Goal: Transaction & Acquisition: Purchase product/service

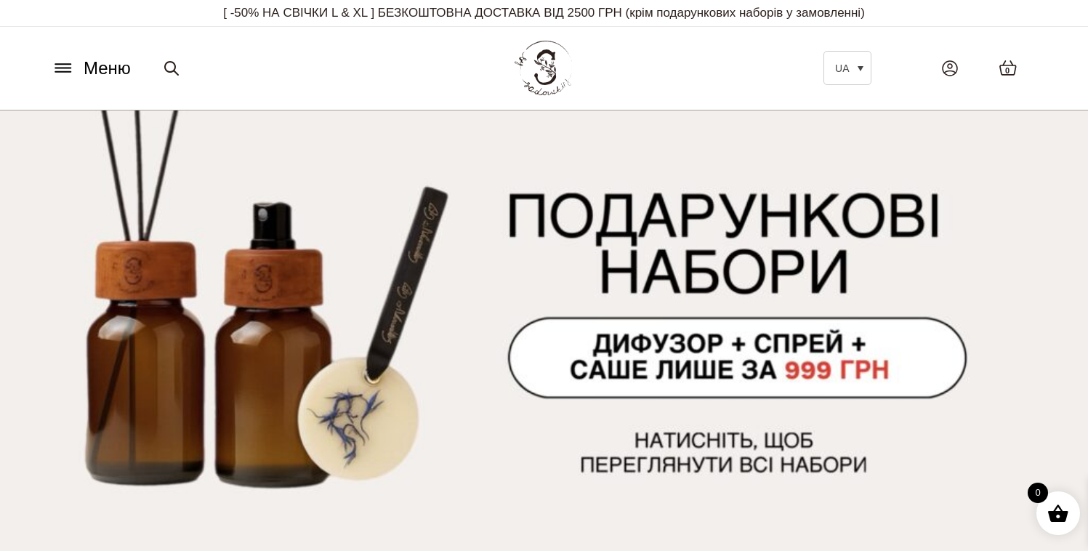
click at [67, 68] on icon at bounding box center [62, 68] width 15 height 0
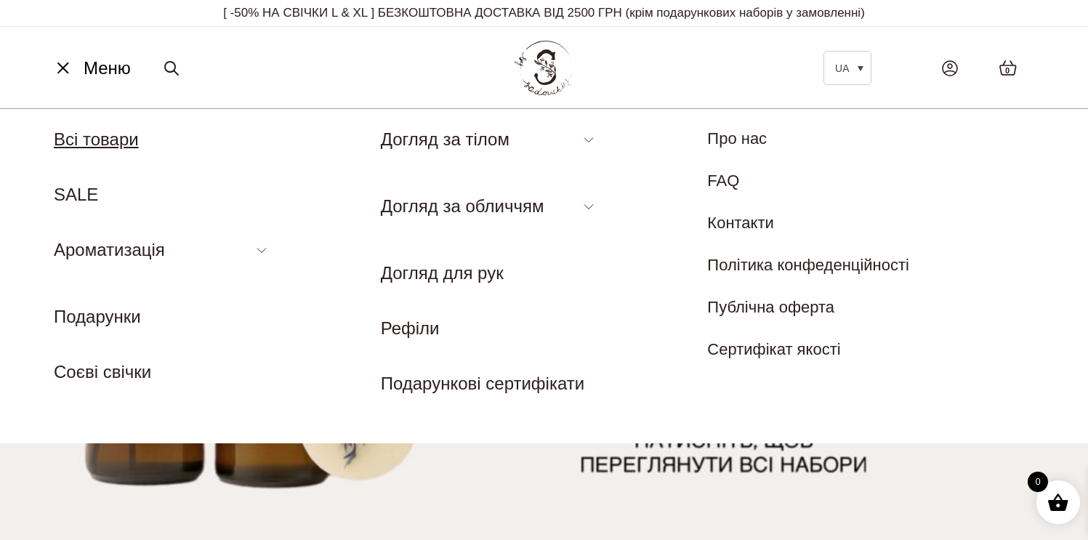
click at [90, 137] on link "Всі товари" at bounding box center [96, 139] width 85 height 20
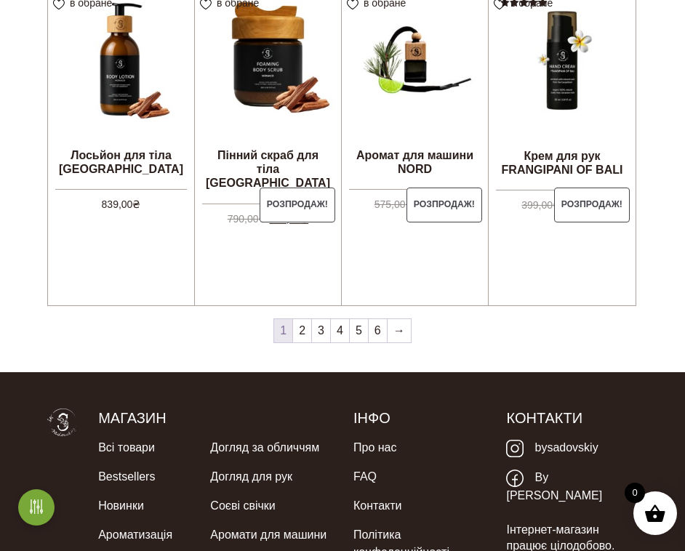
scroll to position [1429, 0]
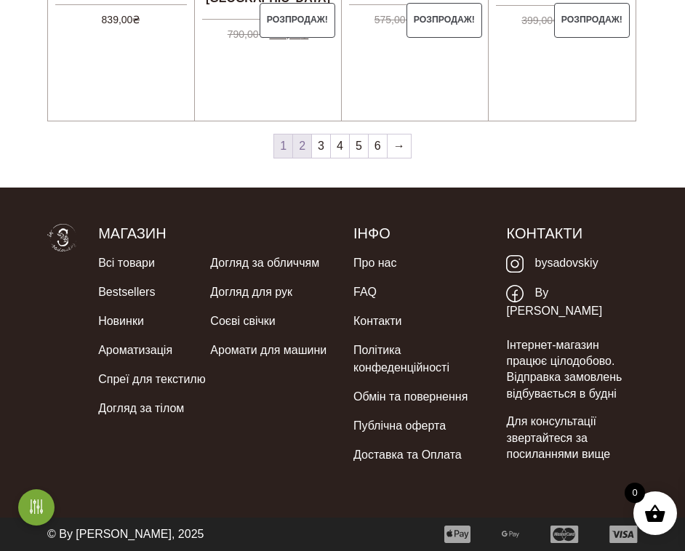
click at [303, 143] on link "2" at bounding box center [302, 145] width 18 height 23
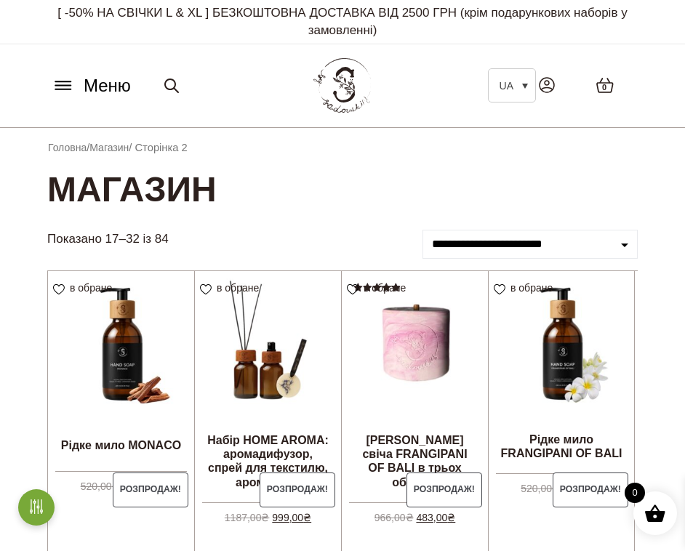
click at [68, 88] on icon at bounding box center [63, 85] width 23 height 15
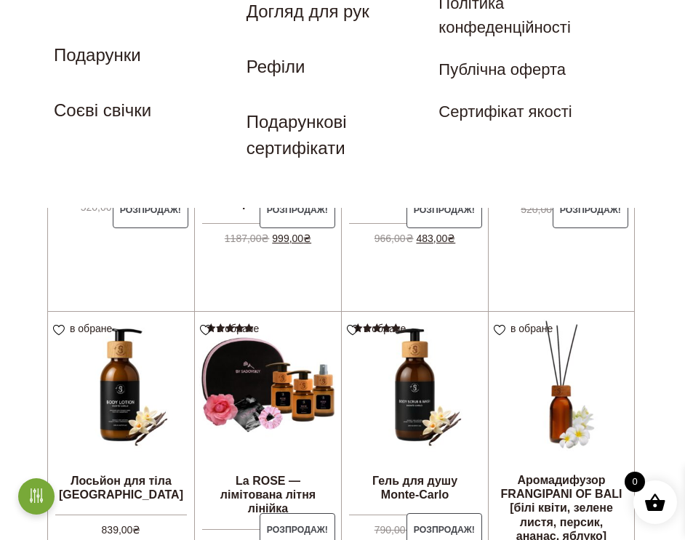
scroll to position [146, 0]
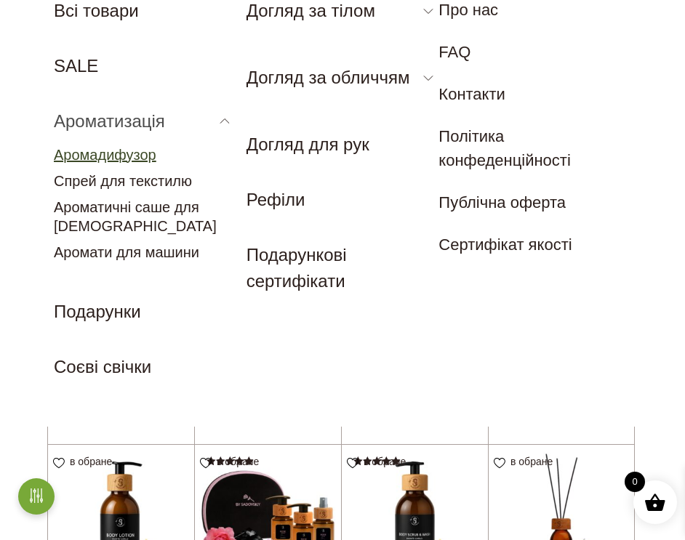
click at [98, 160] on link "Аромадифузор" at bounding box center [105, 155] width 102 height 16
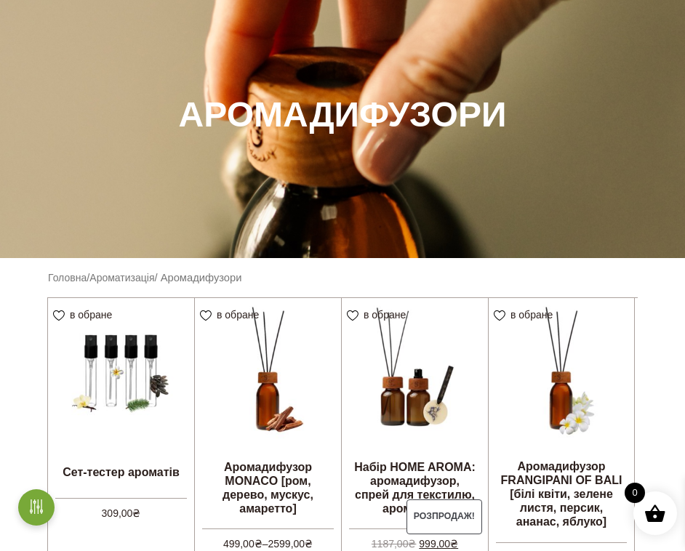
scroll to position [430, 0]
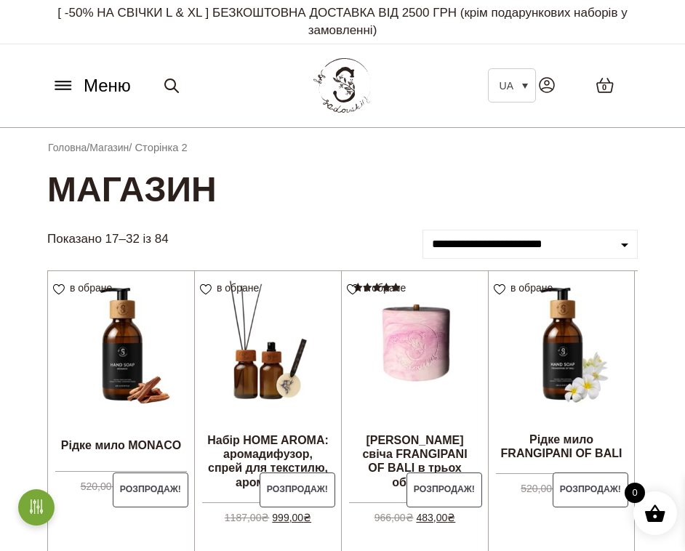
click at [63, 92] on icon at bounding box center [63, 85] width 23 height 15
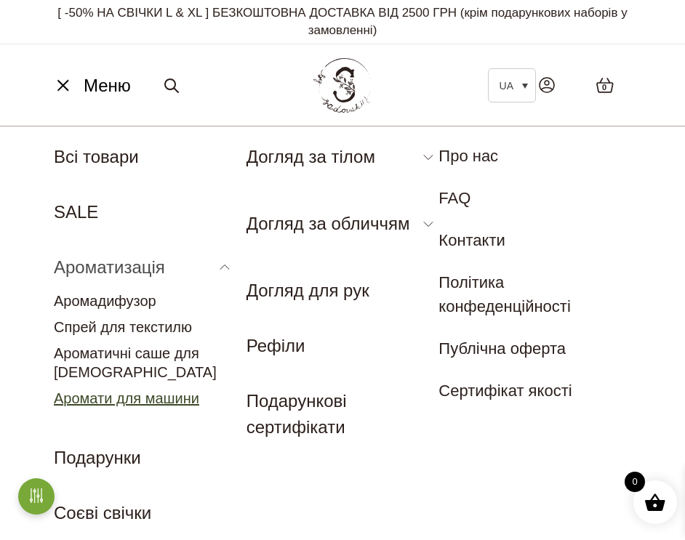
click at [130, 397] on link "Аромати для машини" at bounding box center [126, 398] width 145 height 16
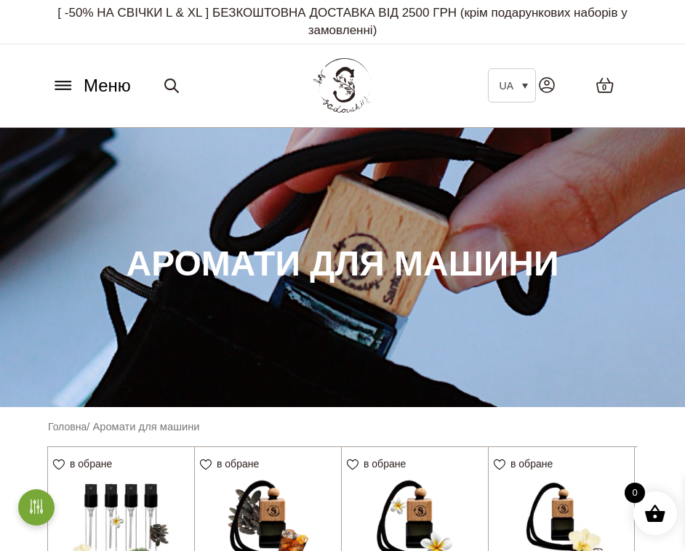
click at [62, 81] on icon at bounding box center [62, 81] width 15 height 0
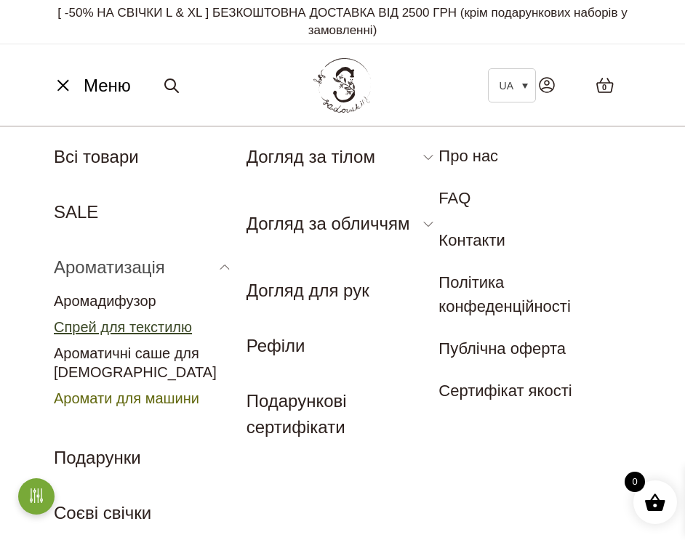
click at [141, 326] on link "Спрей для текстилю" at bounding box center [123, 327] width 138 height 16
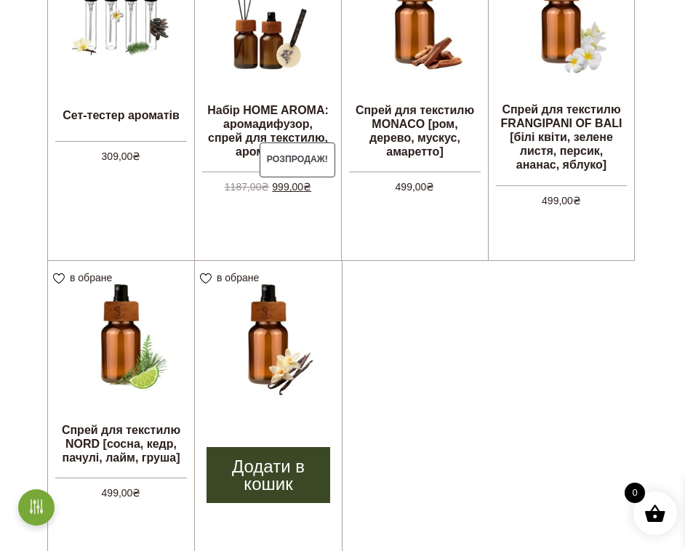
scroll to position [535, 0]
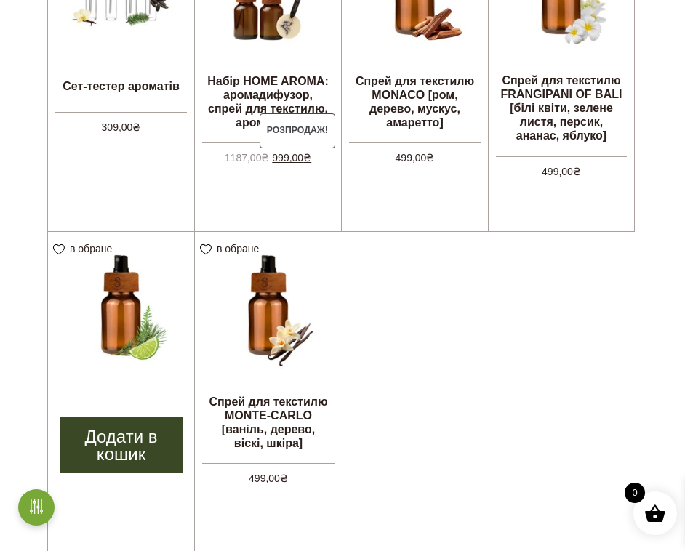
click at [158, 312] on img at bounding box center [121, 305] width 146 height 146
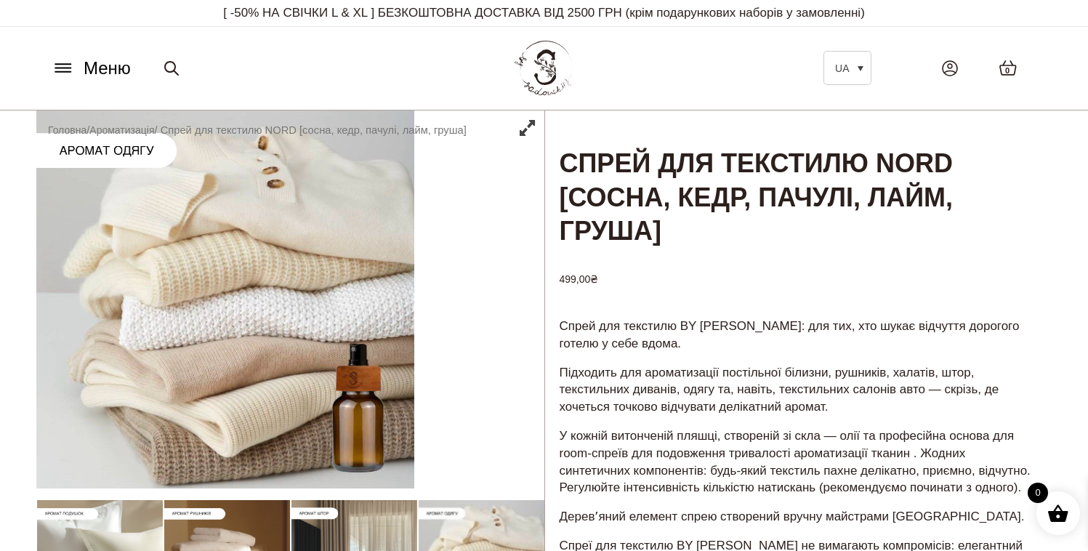
click at [58, 62] on icon at bounding box center [63, 67] width 23 height 15
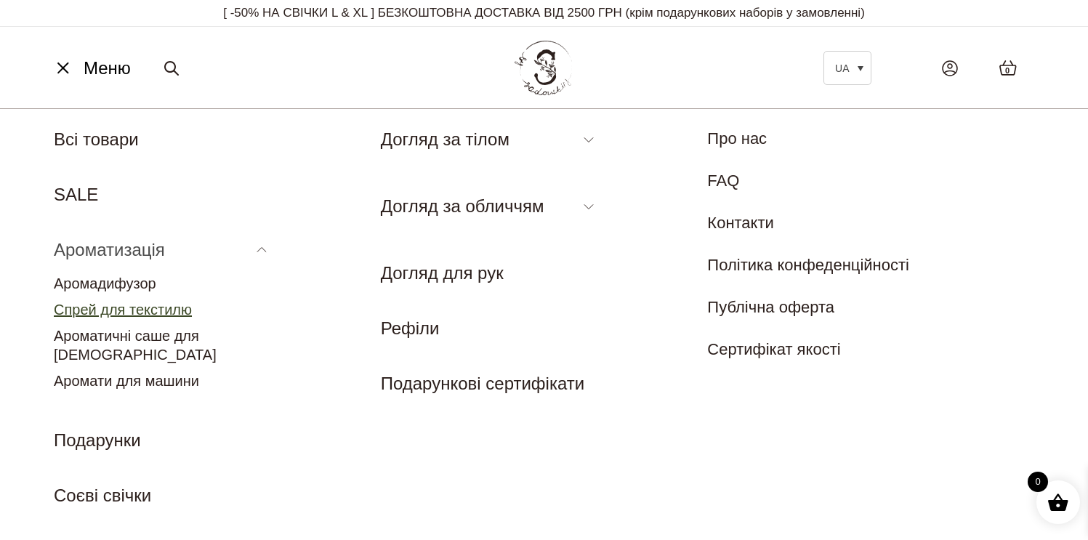
click at [143, 310] on link "Спрей для текстилю" at bounding box center [123, 310] width 138 height 16
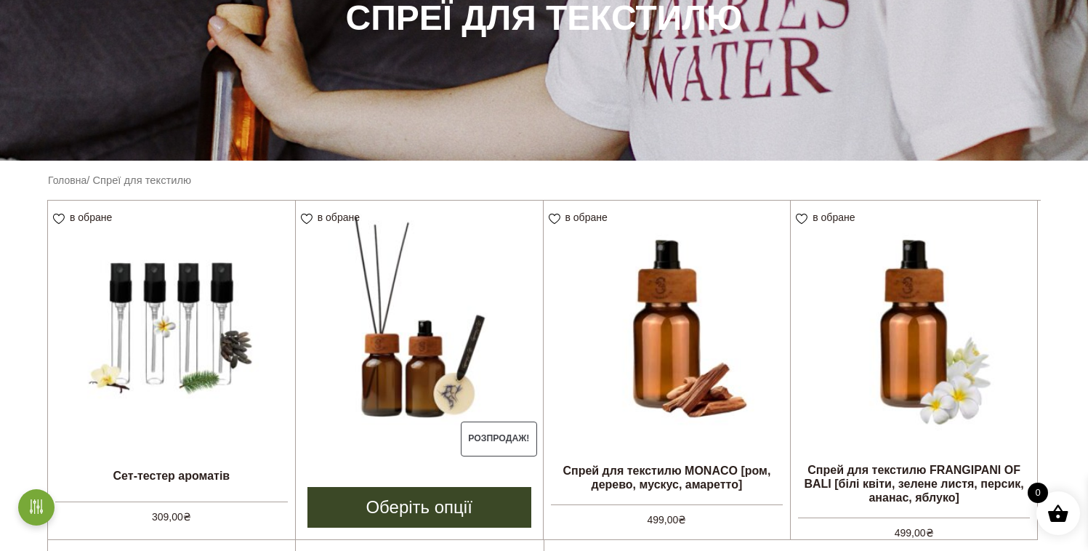
scroll to position [219, 0]
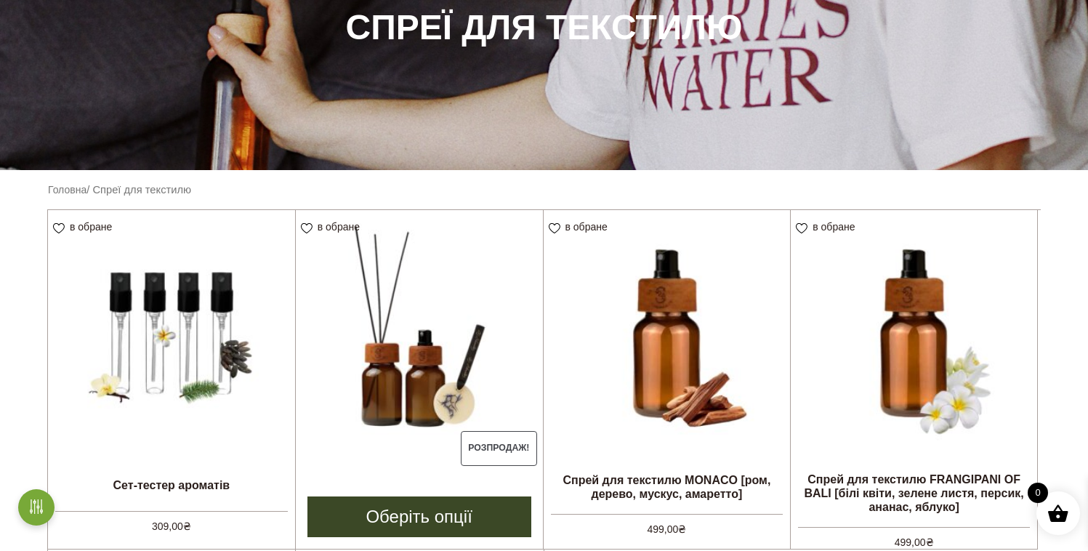
click at [398, 309] on img at bounding box center [419, 333] width 247 height 247
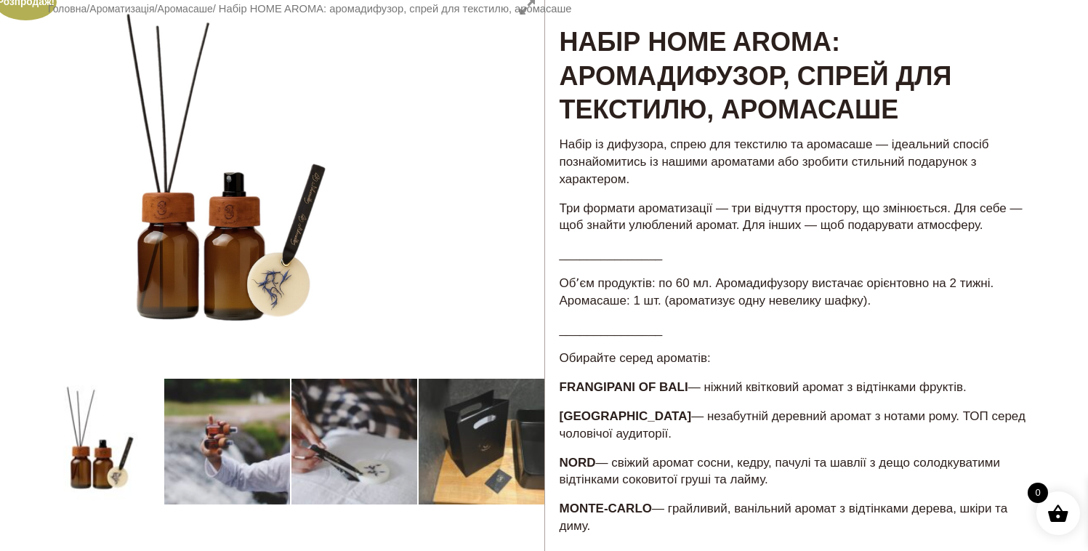
click at [233, 440] on div at bounding box center [290, 530] width 508 height 1082
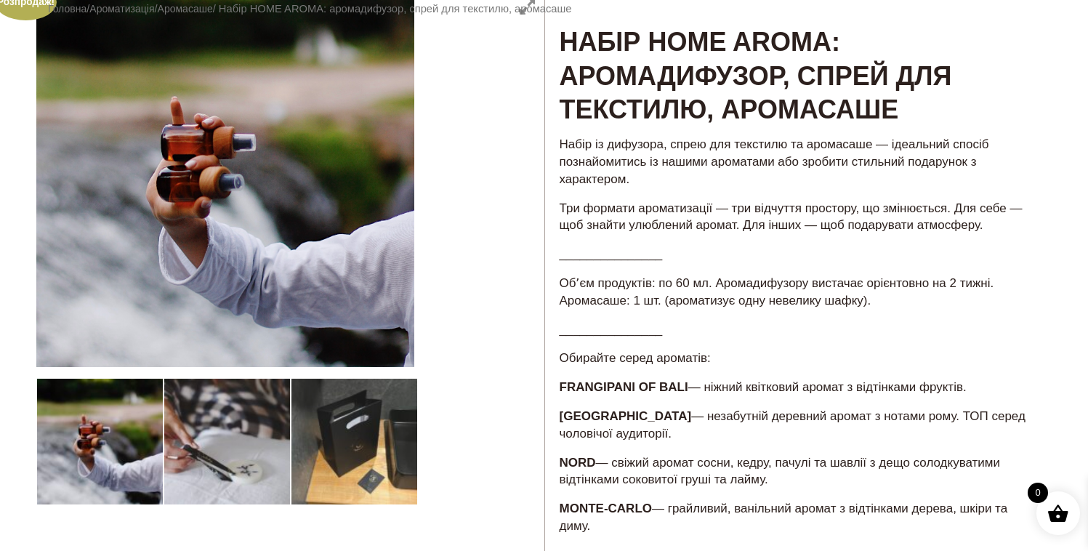
click at [230, 425] on div at bounding box center [290, 530] width 508 height 1082
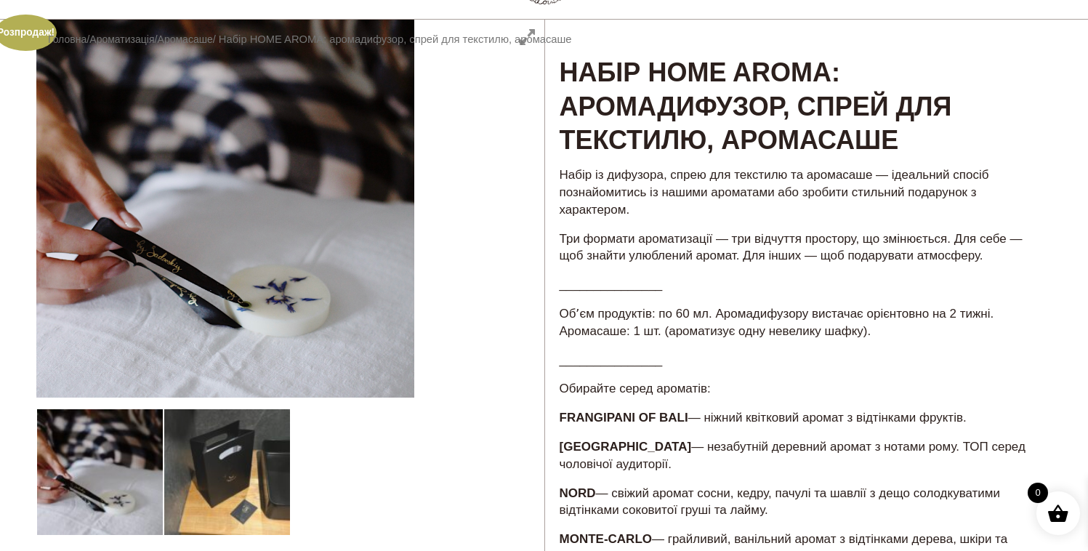
scroll to position [90, 0]
click at [98, 472] on div at bounding box center [290, 561] width 508 height 1082
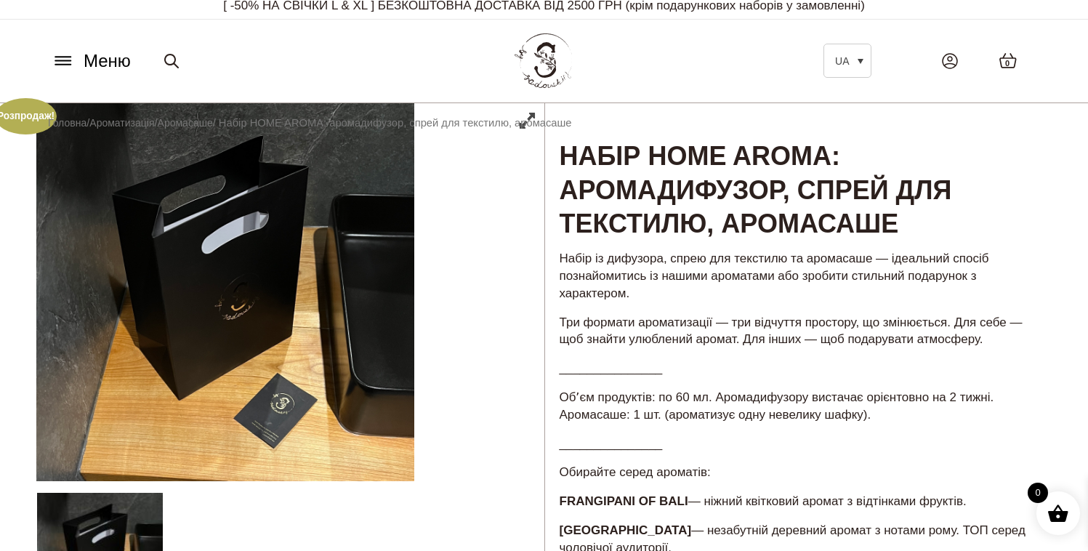
scroll to position [0, 0]
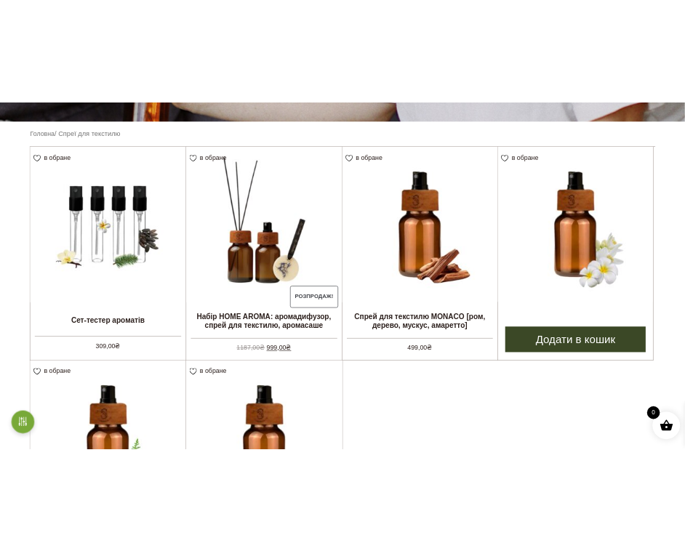
scroll to position [376, 0]
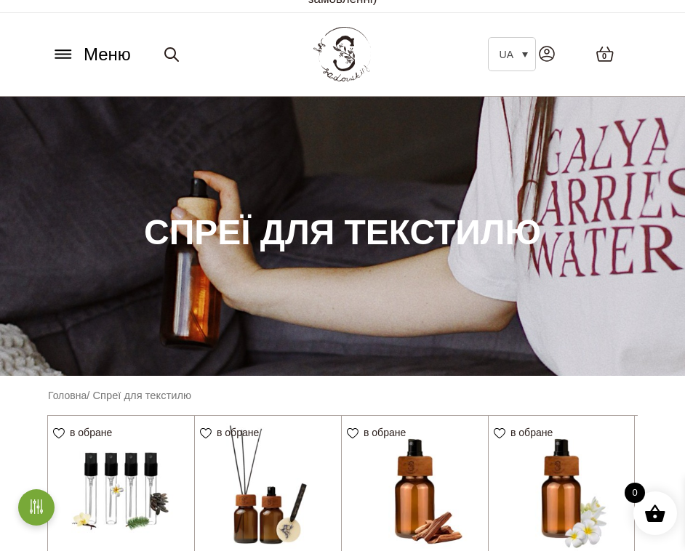
scroll to position [27, 0]
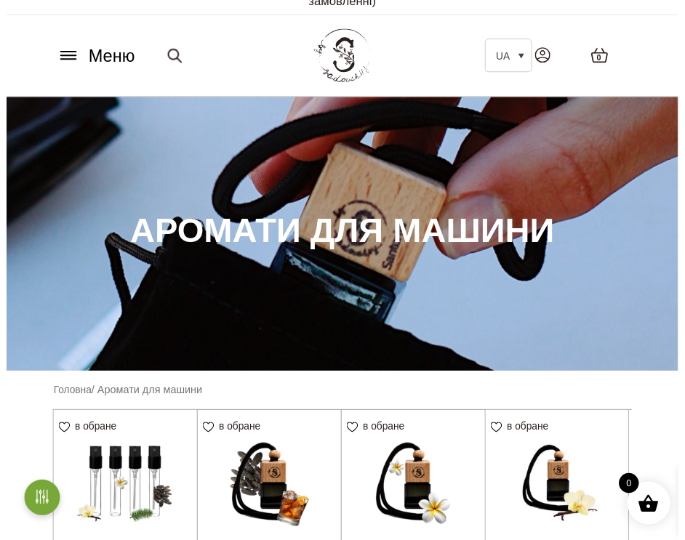
scroll to position [31, 0]
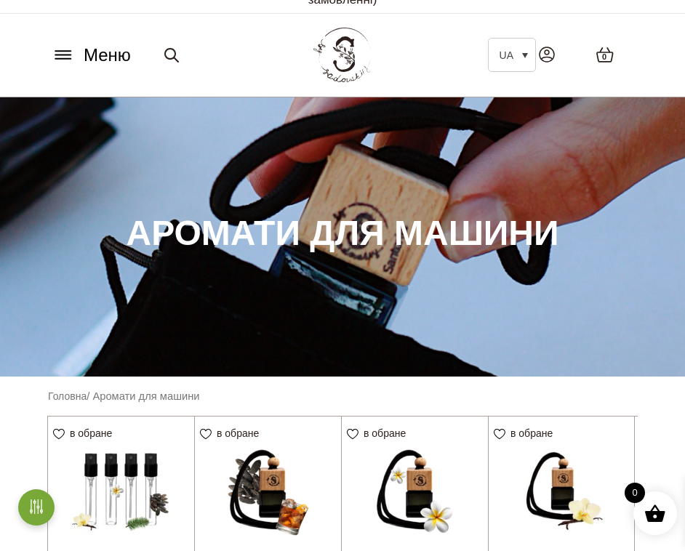
click at [65, 55] on icon at bounding box center [62, 55] width 15 height 0
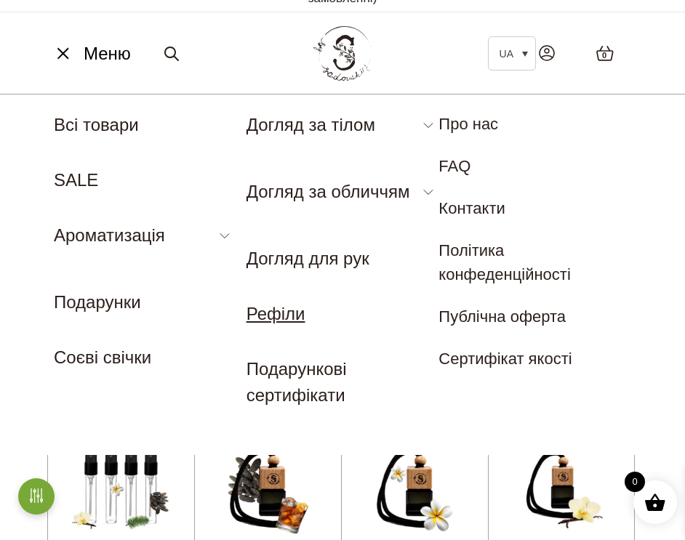
scroll to position [33, 0]
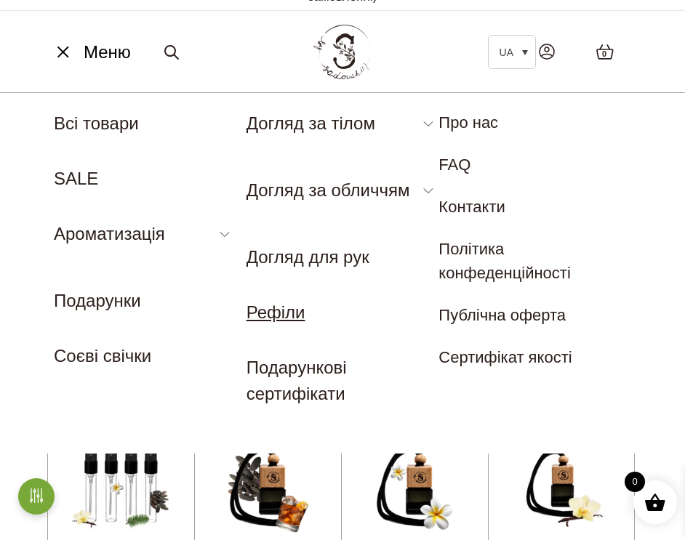
click at [297, 315] on link "Рефіли" at bounding box center [275, 312] width 59 height 20
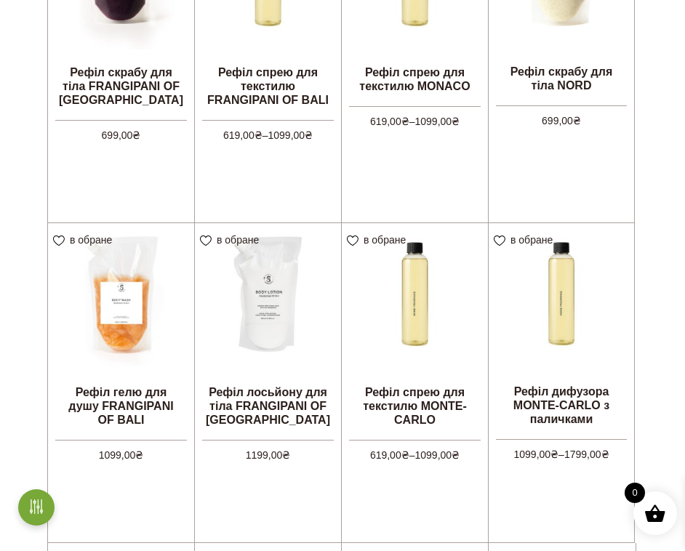
scroll to position [927, 0]
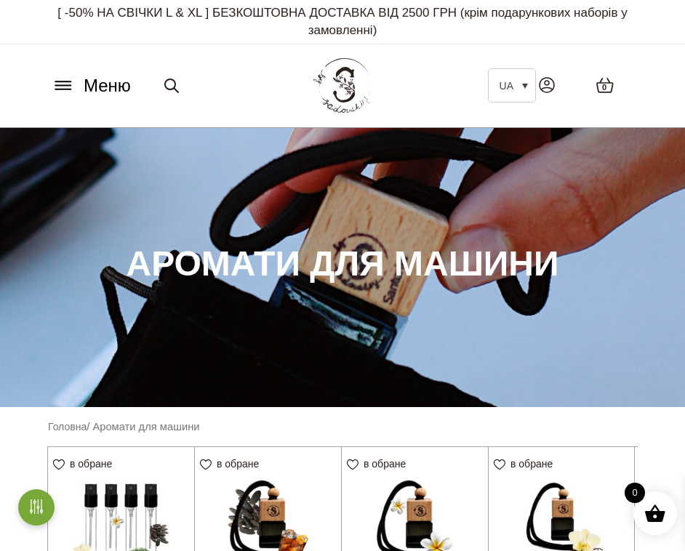
click at [63, 86] on icon at bounding box center [63, 85] width 23 height 15
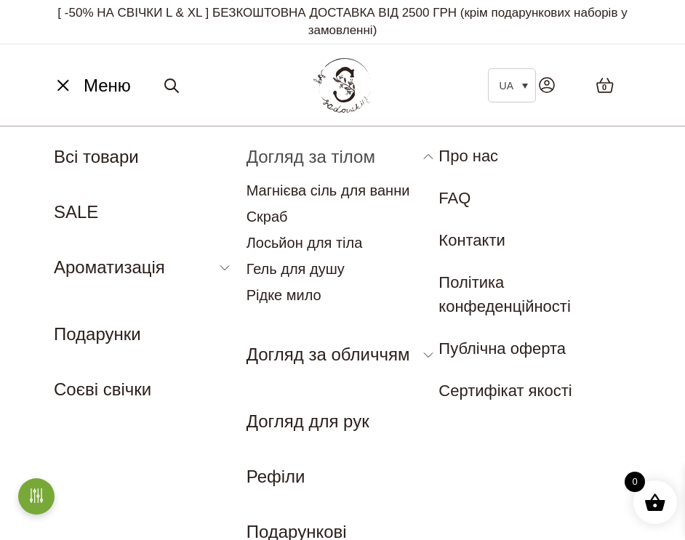
click at [307, 158] on link "Догляд за тілом" at bounding box center [310, 157] width 129 height 20
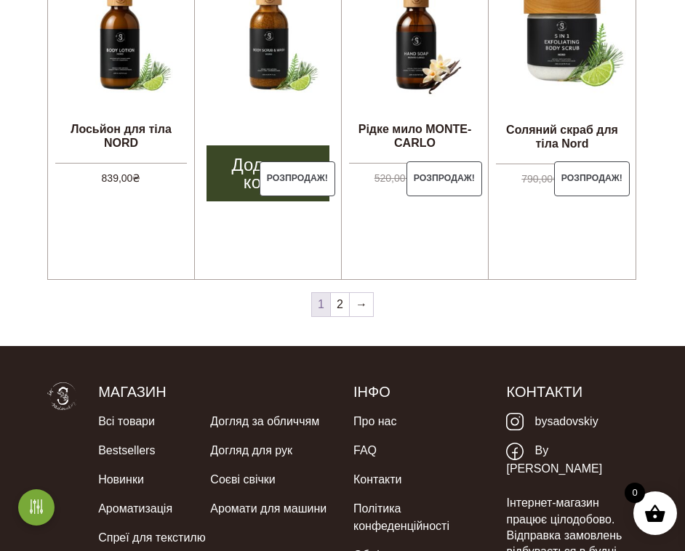
scroll to position [1294, 0]
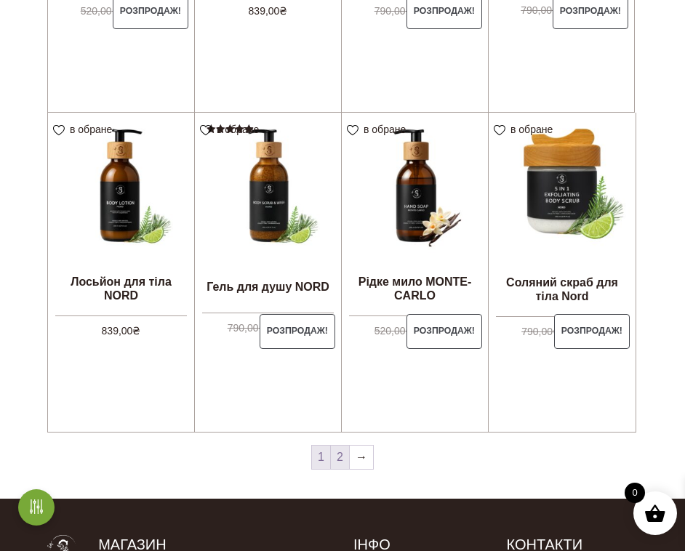
click at [337, 451] on link "2" at bounding box center [340, 457] width 18 height 23
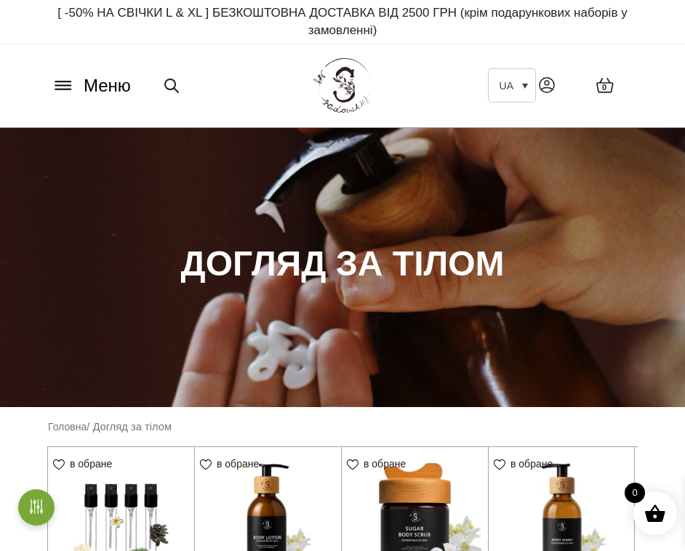
click at [60, 84] on icon at bounding box center [63, 85] width 23 height 15
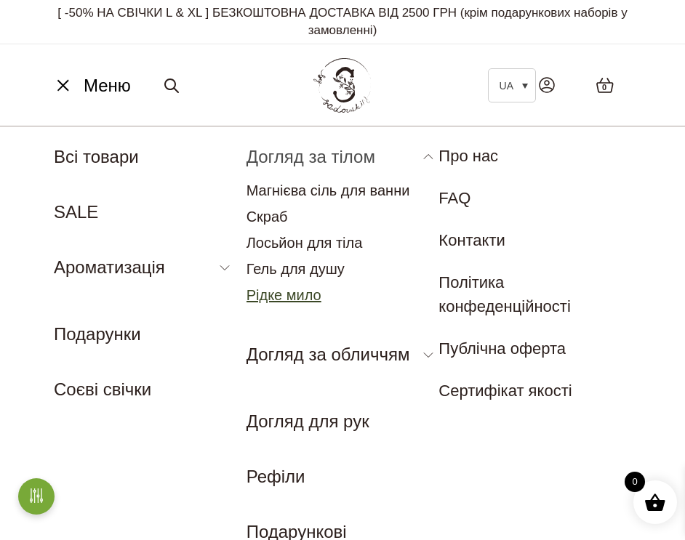
click at [274, 292] on link "Рідке мило" at bounding box center [283, 295] width 75 height 16
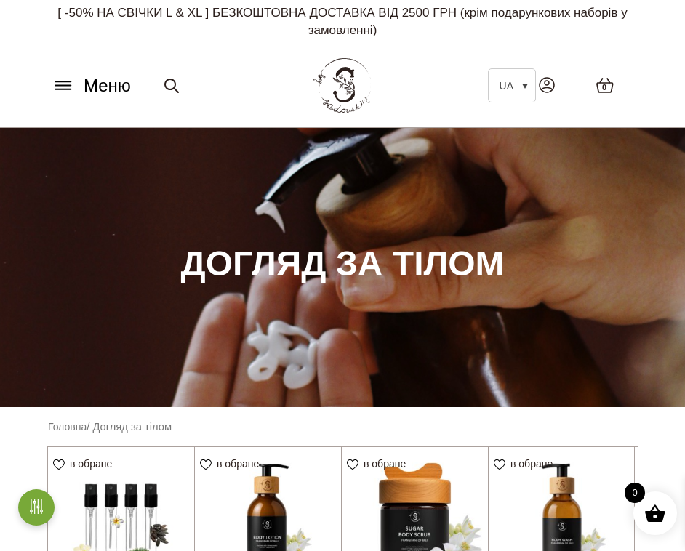
click at [63, 80] on icon at bounding box center [63, 85] width 23 height 15
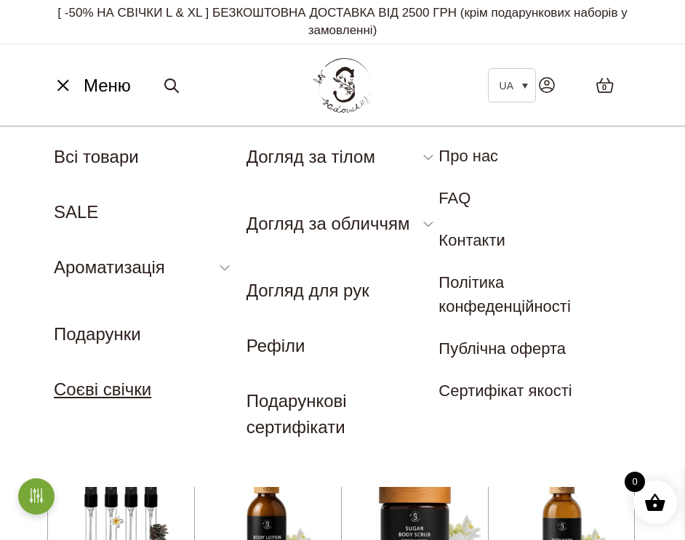
click at [105, 390] on link "Соєві свічки" at bounding box center [102, 389] width 97 height 20
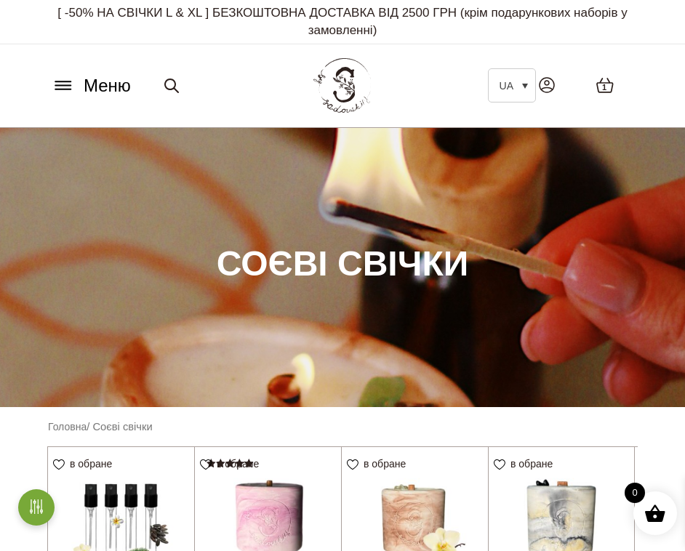
click at [68, 86] on icon at bounding box center [63, 85] width 23 height 15
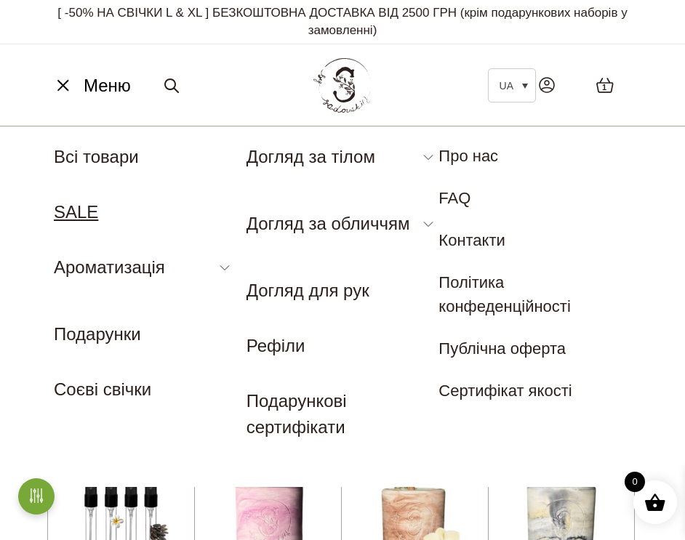
click at [83, 207] on link "SALE" at bounding box center [76, 212] width 44 height 20
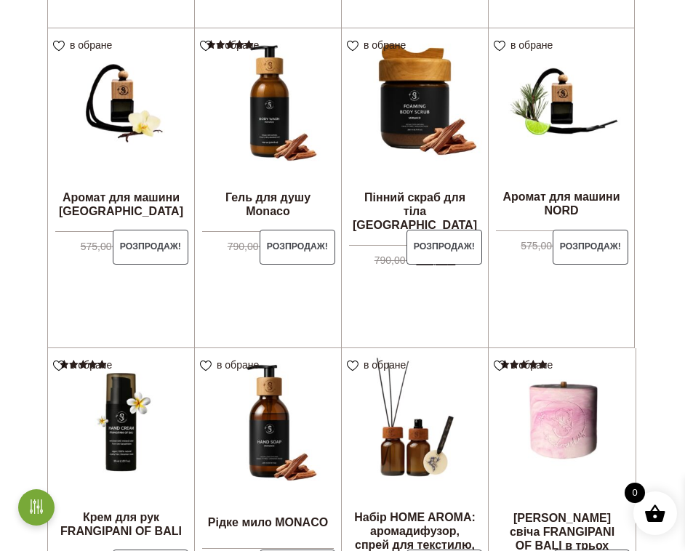
scroll to position [830, 0]
